Goal: Complete application form

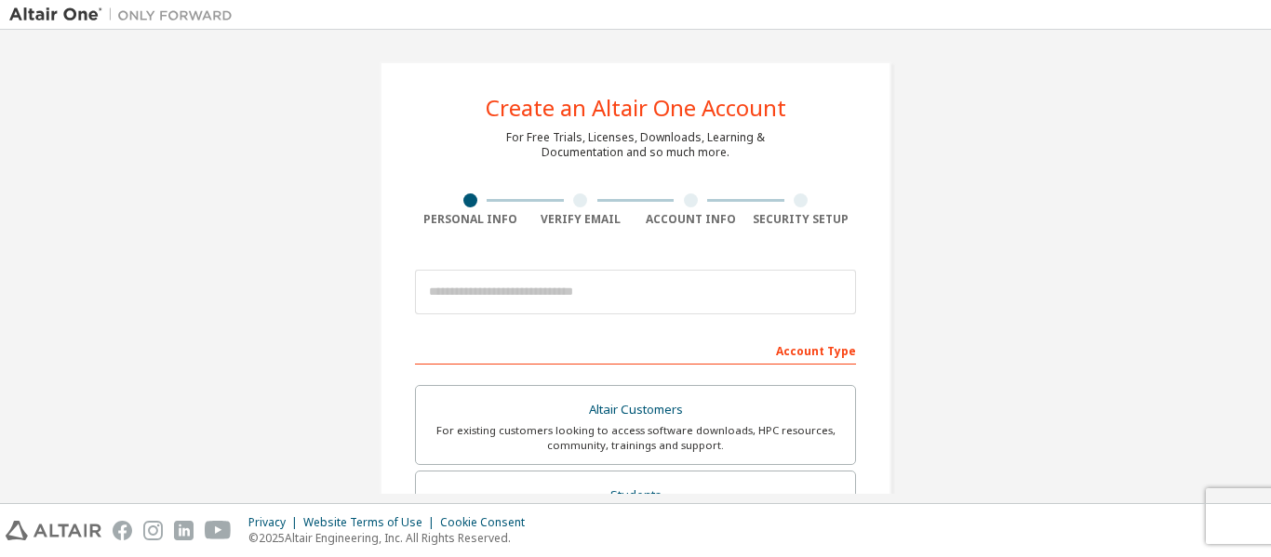
scroll to position [73, 0]
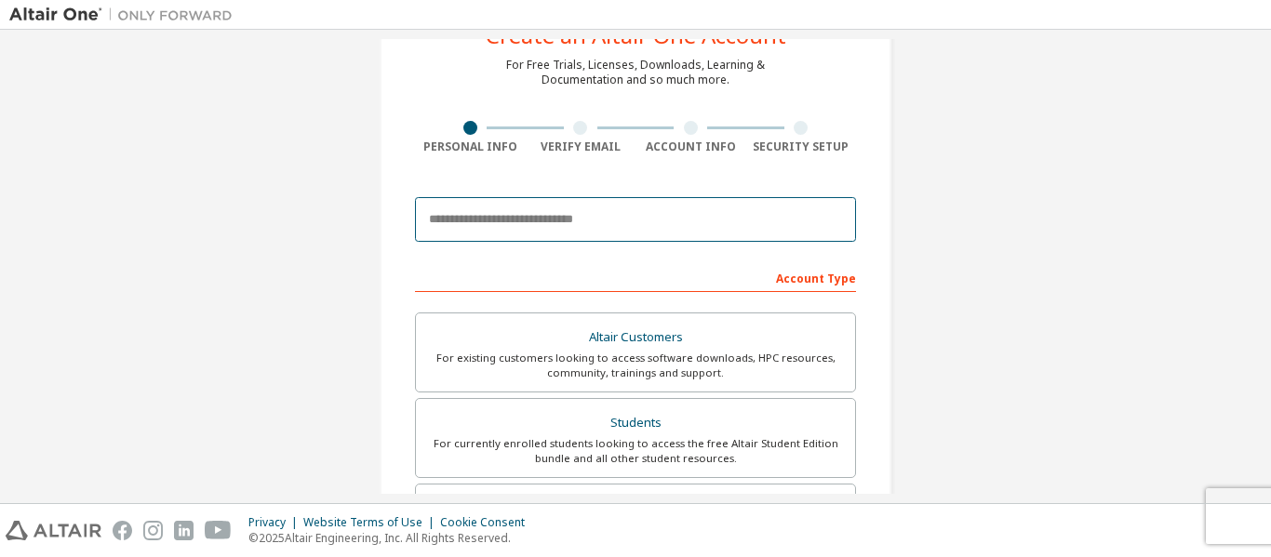
click at [577, 230] on input "email" at bounding box center [635, 219] width 441 height 45
type input "**********"
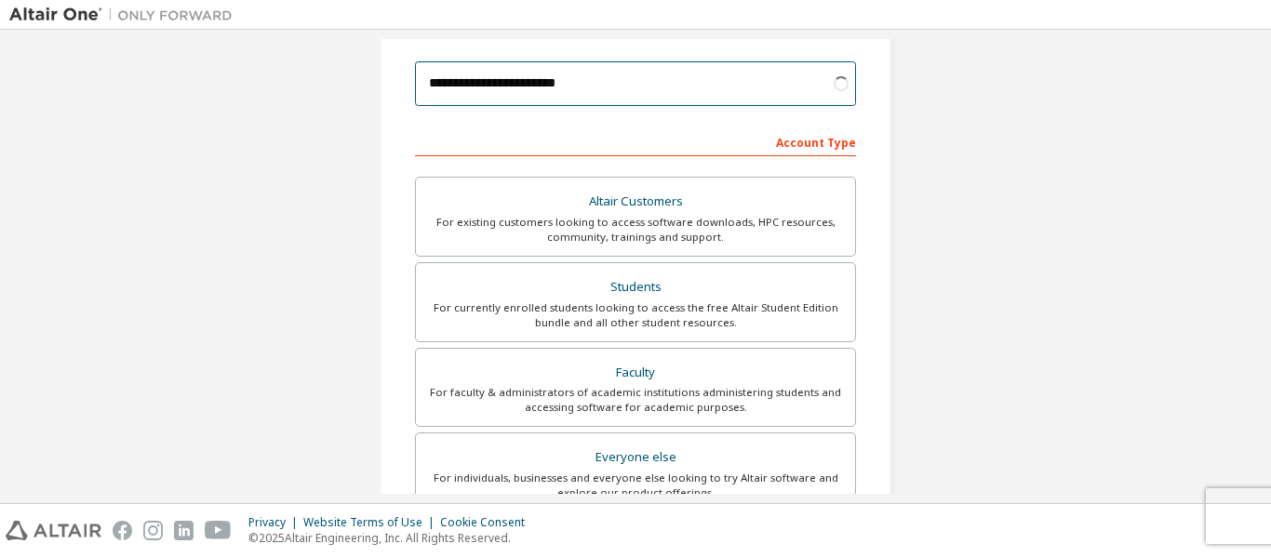
scroll to position [272, 0]
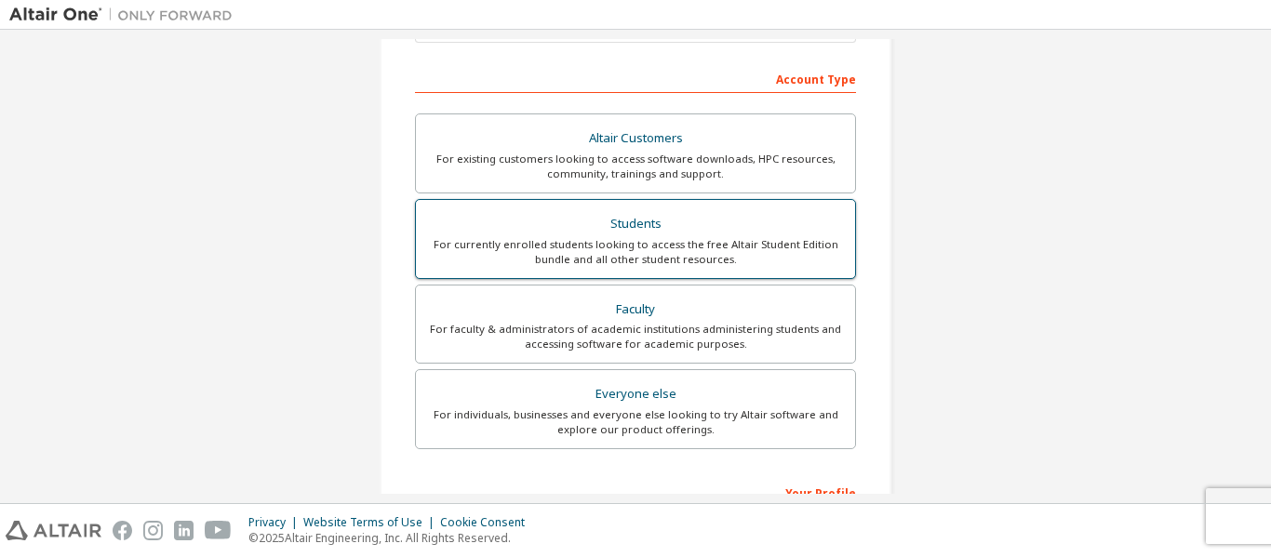
click at [569, 224] on div "Students" at bounding box center [635, 224] width 417 height 26
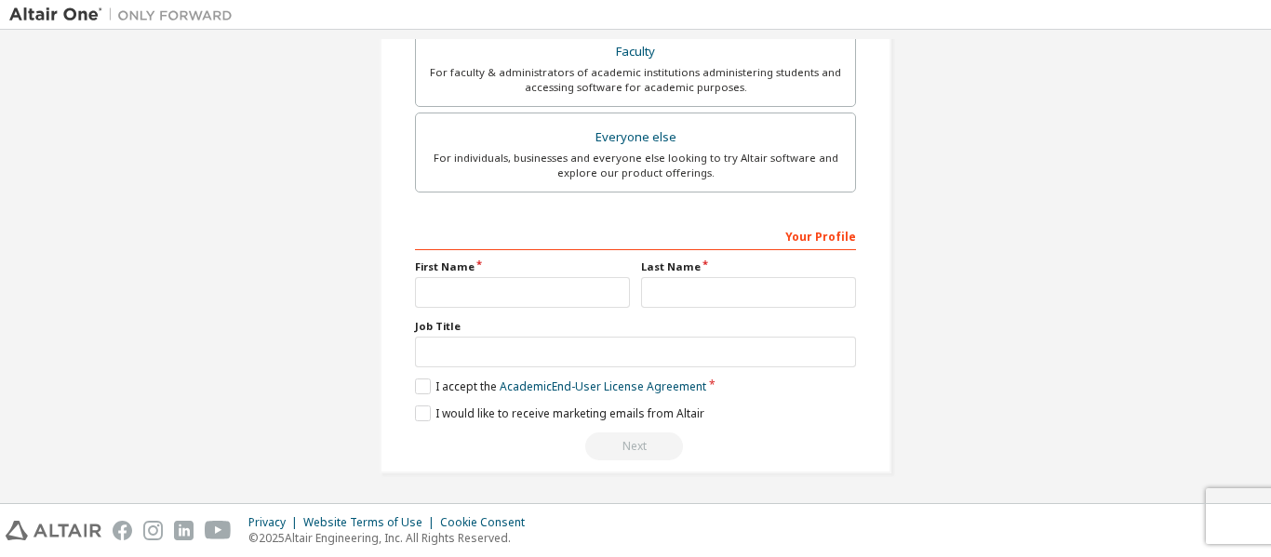
scroll to position [579, 0]
click at [456, 299] on input "text" at bounding box center [522, 290] width 215 height 31
type input "*********"
click at [713, 267] on label "Last Name" at bounding box center [748, 265] width 215 height 15
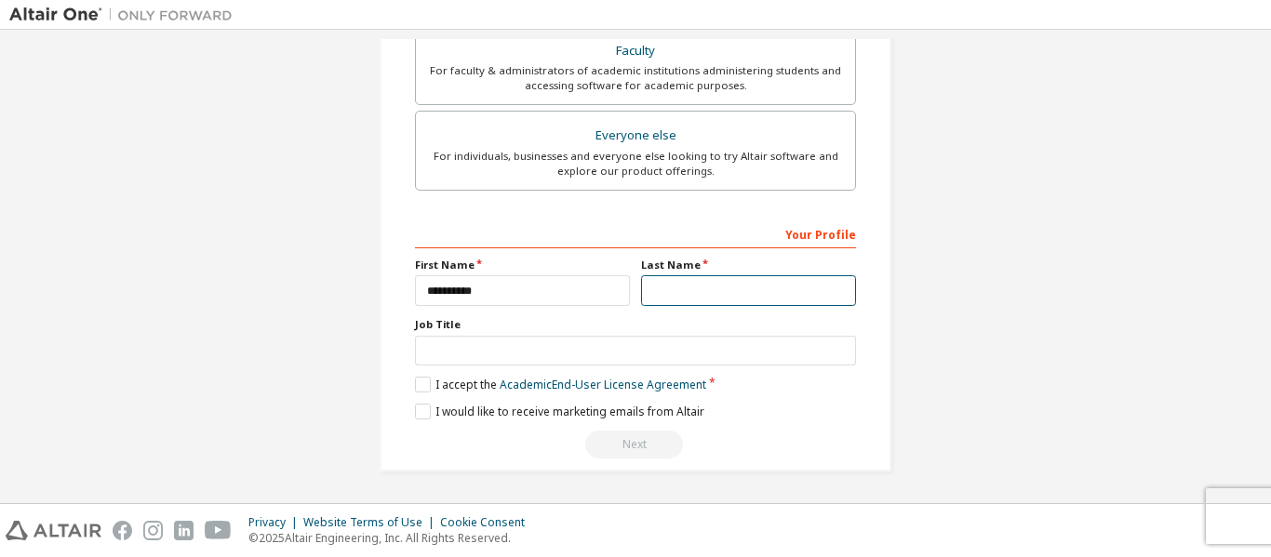
click at [697, 284] on input "text" at bounding box center [748, 290] width 215 height 31
type input "**********"
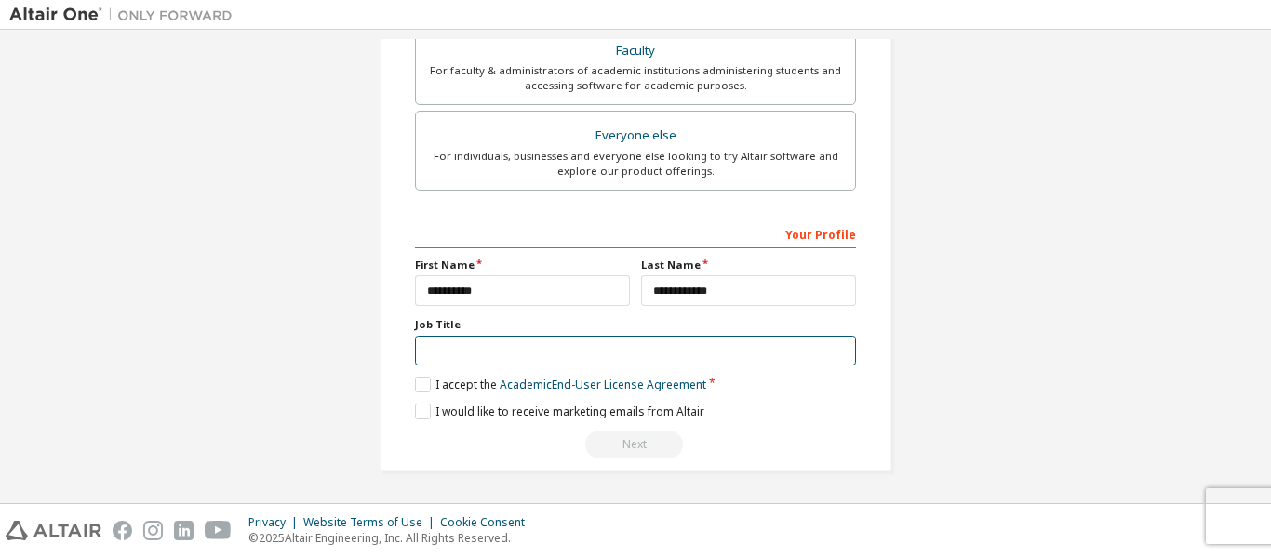
click at [580, 346] on input "text" at bounding box center [635, 351] width 441 height 31
type input "*******"
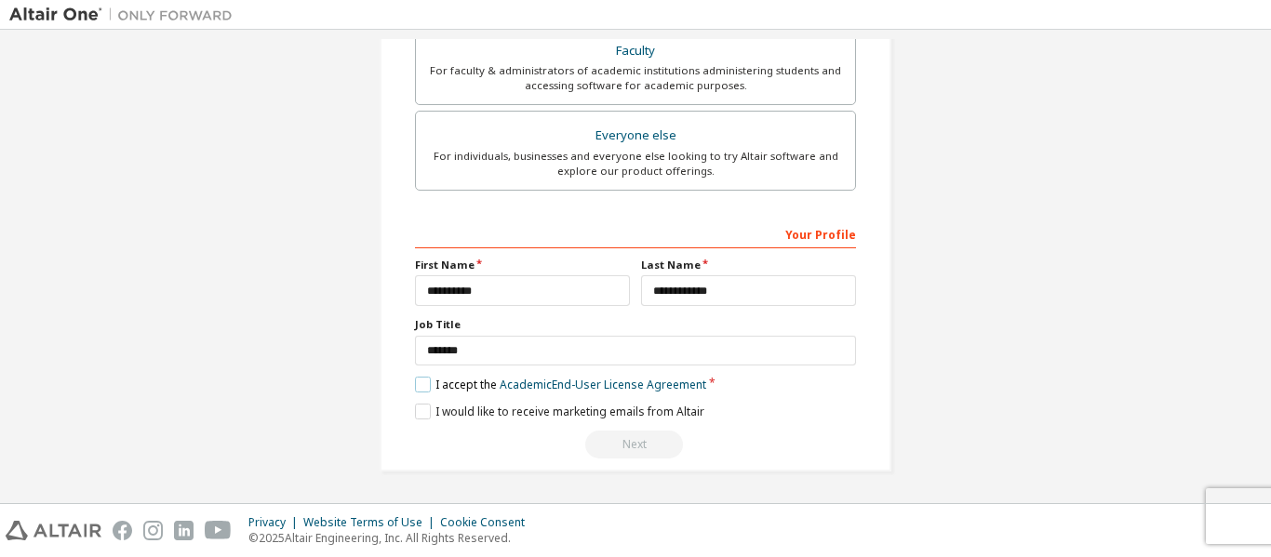
click at [417, 379] on label "I accept the Academic End-User License Agreement" at bounding box center [560, 385] width 291 height 16
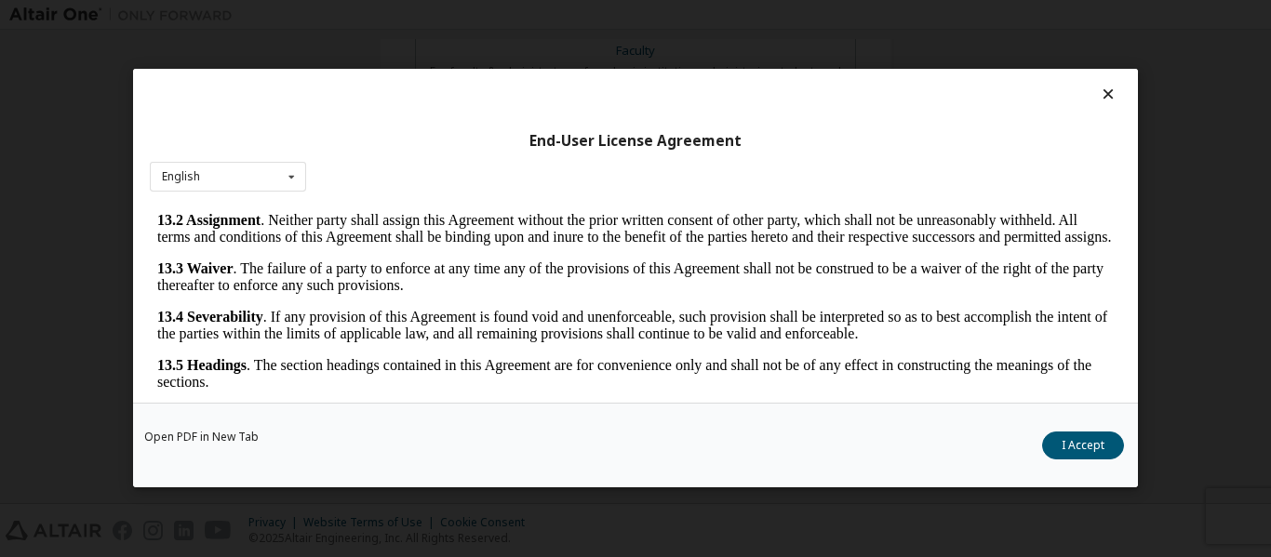
scroll to position [73, 0]
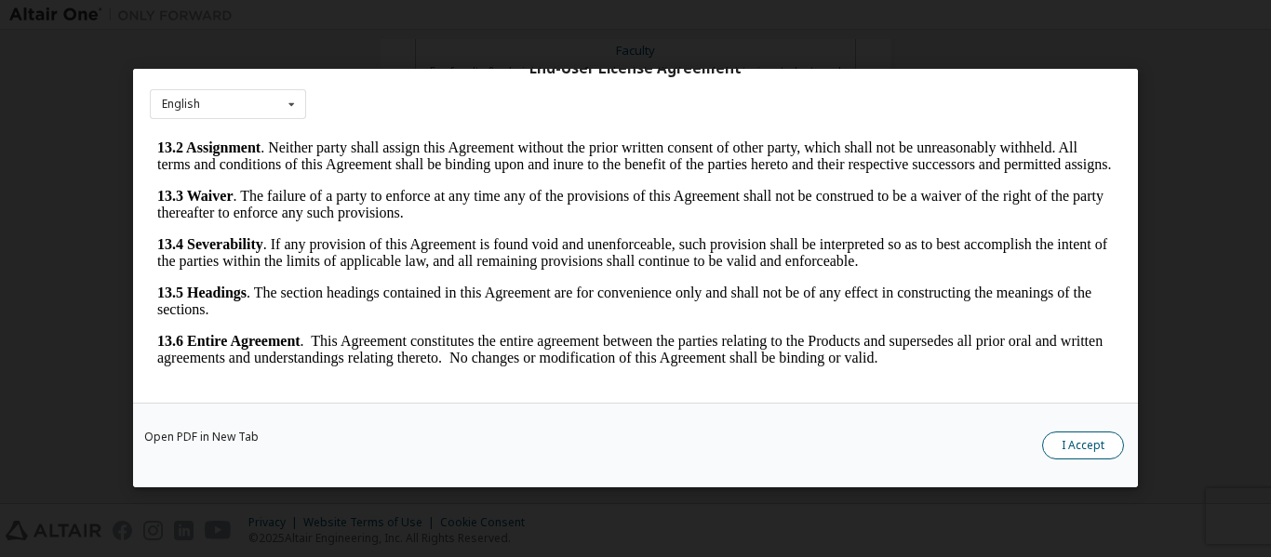
click at [1104, 443] on button "I Accept" at bounding box center [1083, 447] width 82 height 28
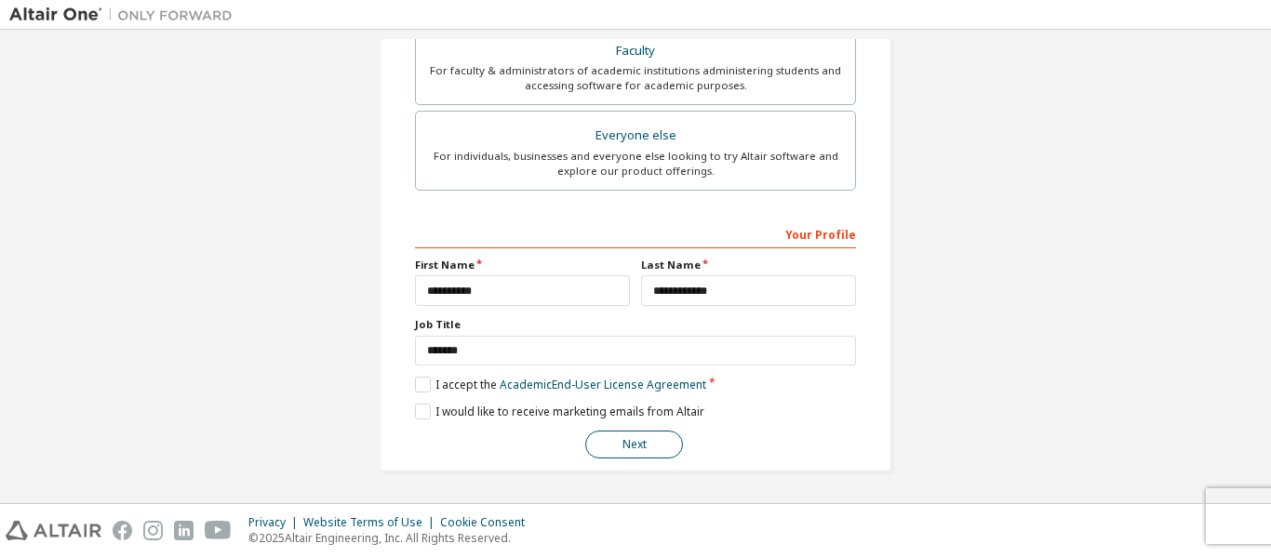
click at [646, 444] on button "Next" at bounding box center [634, 445] width 98 height 28
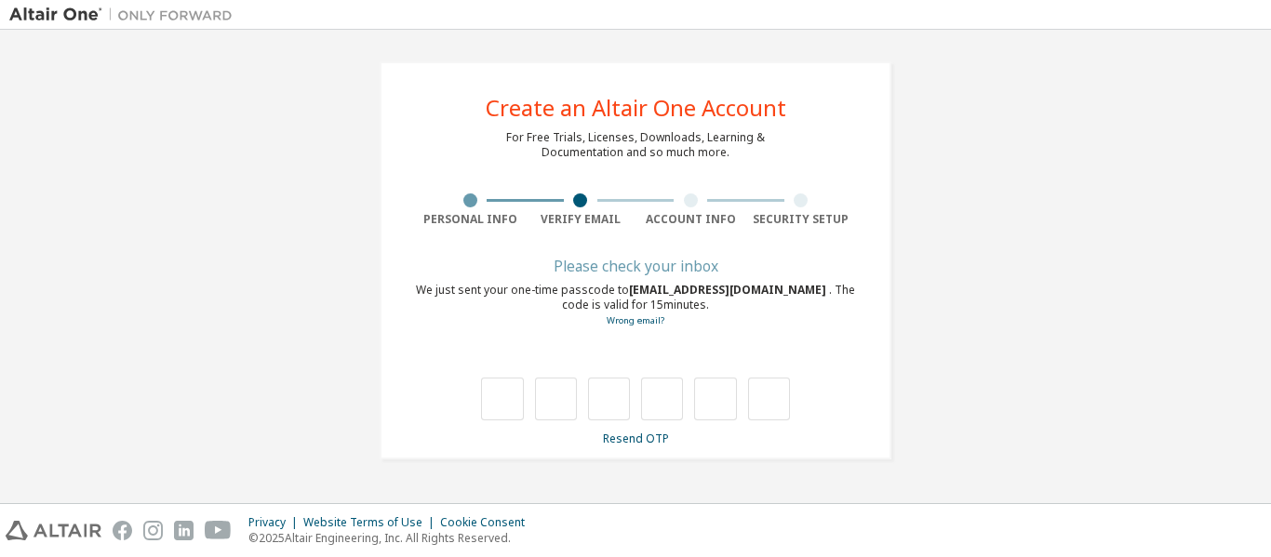
type input "*"
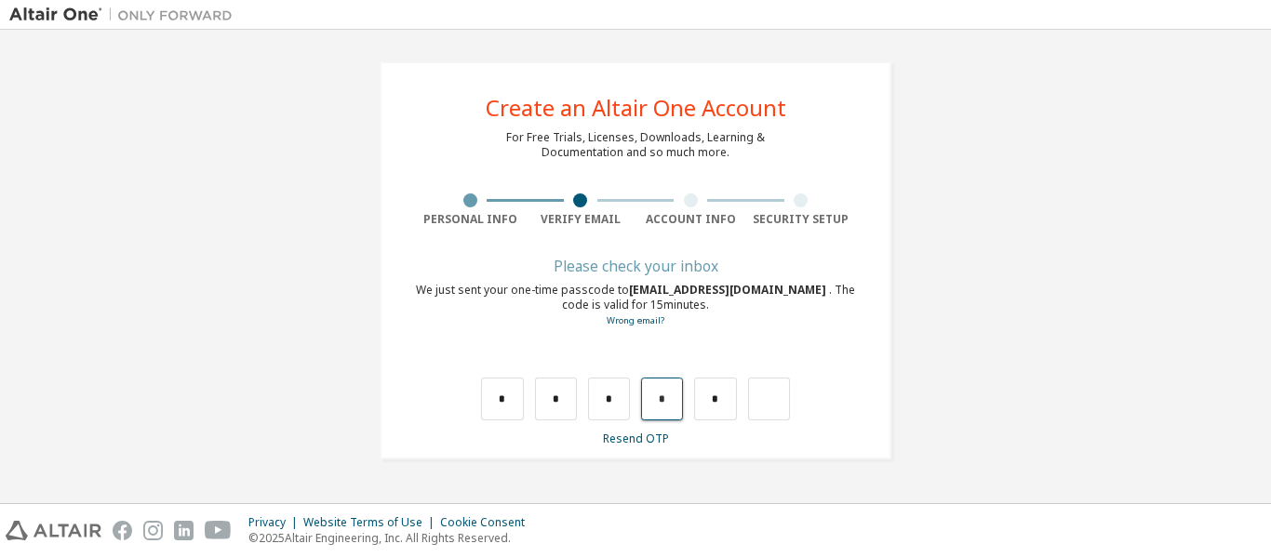
click at [674, 395] on input "*" at bounding box center [662, 399] width 42 height 43
click at [681, 396] on input "text" at bounding box center [662, 399] width 42 height 43
type input "*"
click at [699, 400] on input "text" at bounding box center [715, 399] width 42 height 43
type input "*"
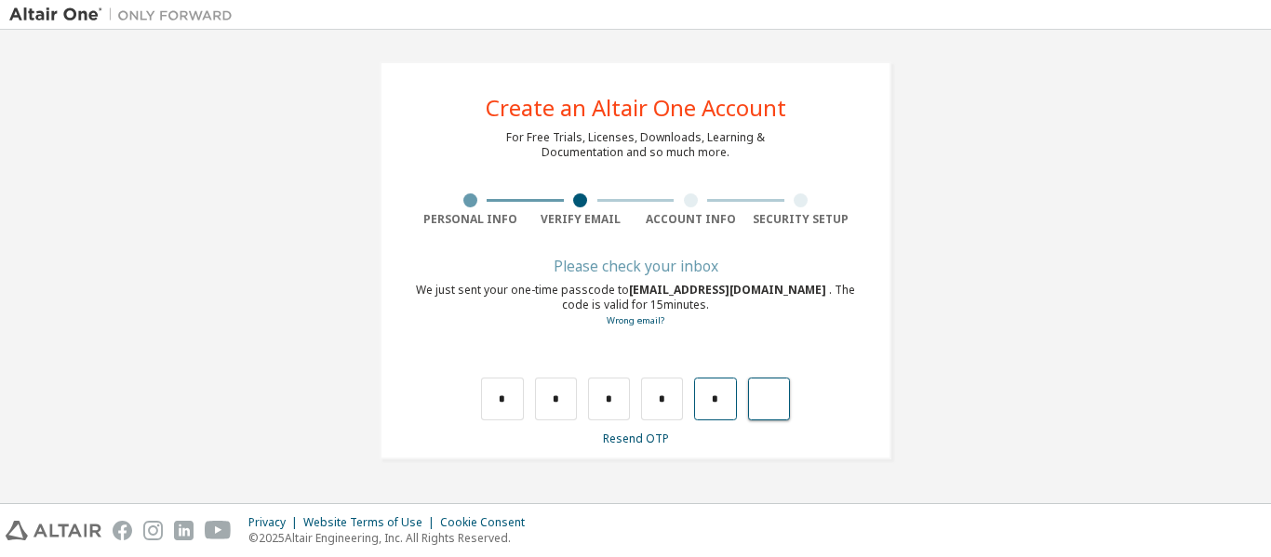
type input "*"
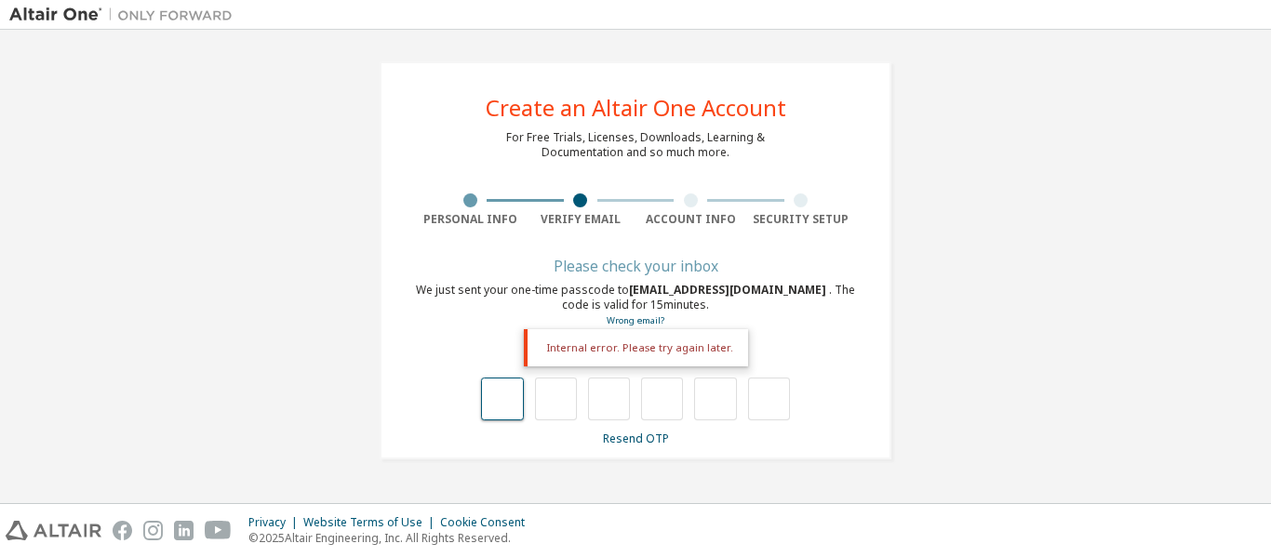
click at [497, 409] on input "text" at bounding box center [502, 399] width 42 height 43
type input "*"
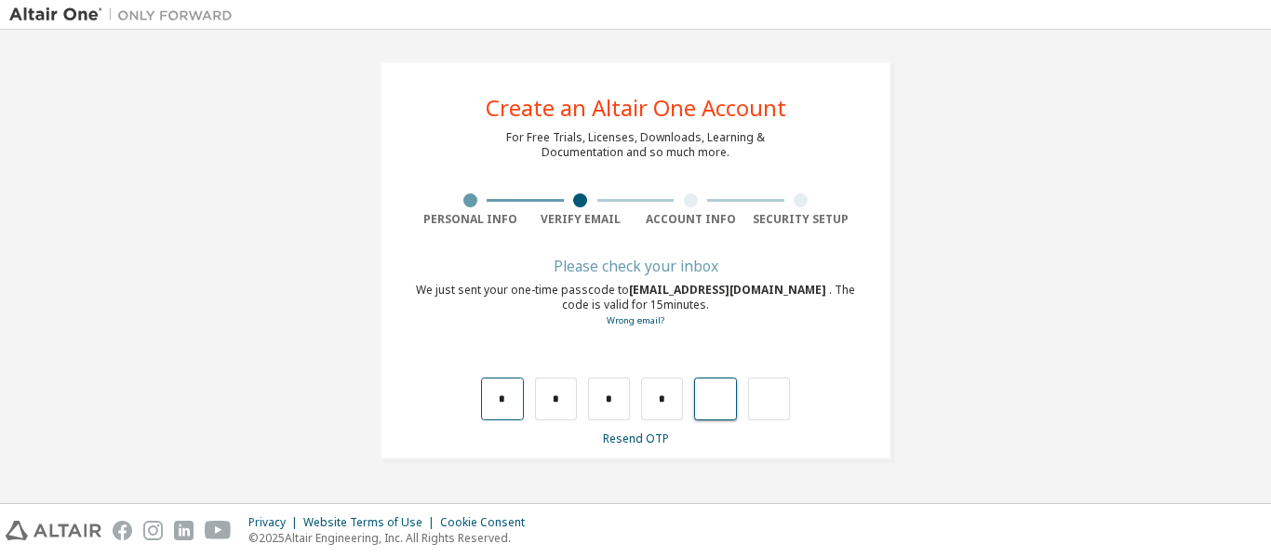
type input "*"
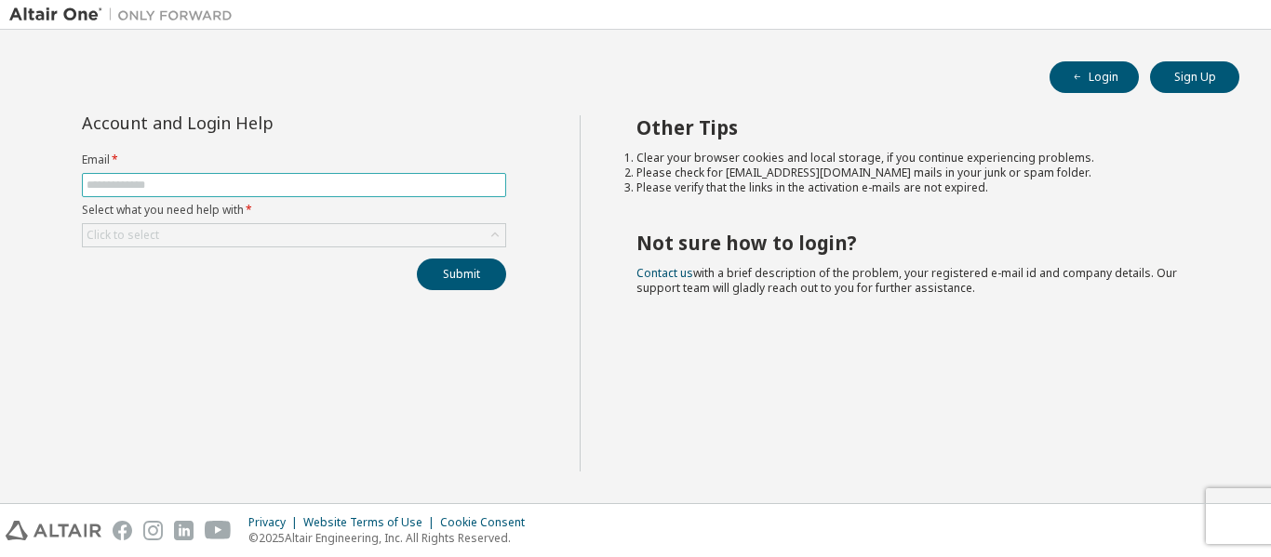
click at [261, 188] on input "text" at bounding box center [294, 185] width 415 height 15
click at [102, 328] on div "Account and Login Help Email * Select what you need help with * Click to select…" at bounding box center [294, 293] width 570 height 356
click at [230, 234] on div "Click to select" at bounding box center [294, 235] width 422 height 22
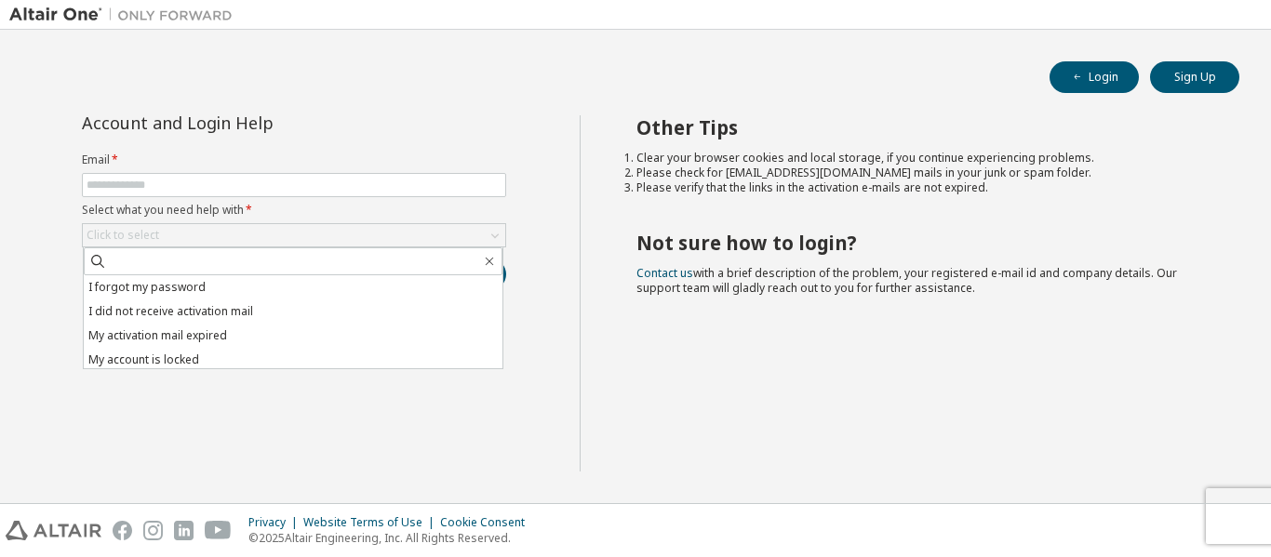
click at [0, 121] on div "Login Sign Up Account and Login Help Email * Select what you need help with * C…" at bounding box center [635, 267] width 1271 height 474
